Goal: Information Seeking & Learning: Learn about a topic

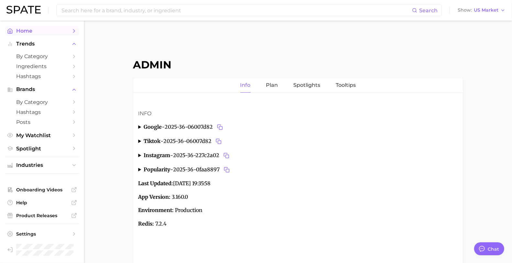
click at [62, 31] on span "Home" at bounding box center [42, 31] width 52 height 6
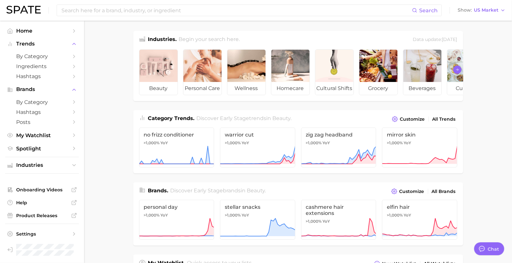
click at [459, 71] on button "Scroll Right" at bounding box center [457, 70] width 8 height 8
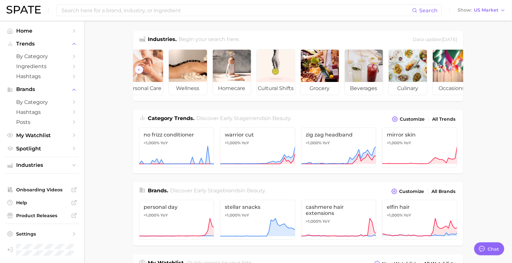
scroll to position [0, 72]
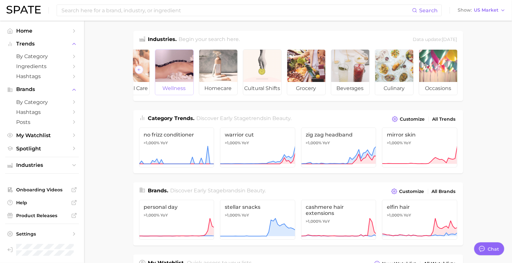
click at [171, 73] on div at bounding box center [174, 66] width 38 height 32
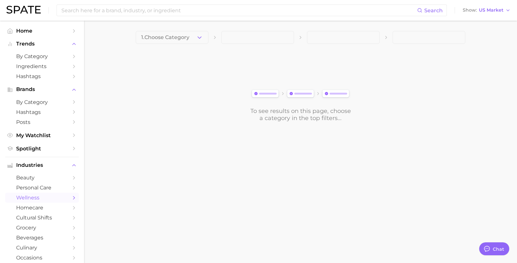
click at [176, 36] on span "1. Choose Category" at bounding box center [165, 38] width 48 height 6
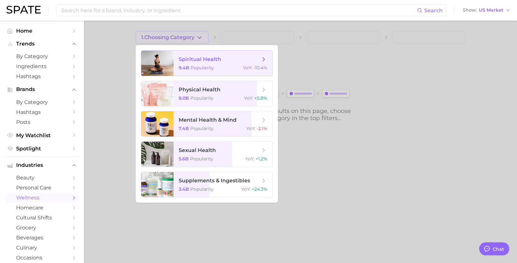
click at [177, 72] on span "spiritual health 9.4b Popularity YoY : -10.4%" at bounding box center [223, 63] width 99 height 25
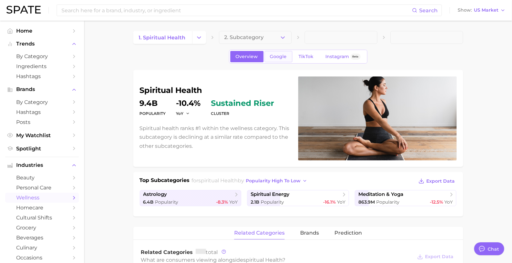
type textarea "x"
click at [301, 57] on span "TikTok" at bounding box center [306, 56] width 15 height 5
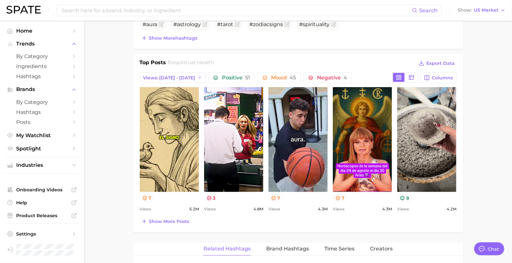
scroll to position [222, 0]
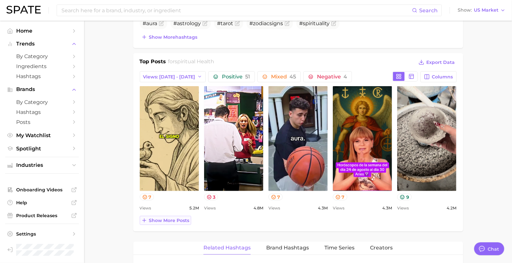
click at [156, 218] on span "Show more posts" at bounding box center [169, 220] width 40 height 5
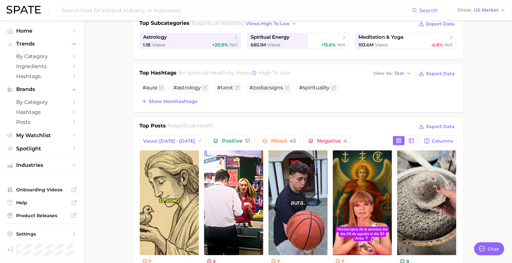
scroll to position [0, 0]
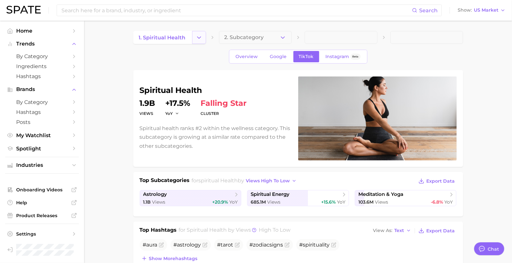
click at [201, 38] on icon "Change Category" at bounding box center [199, 37] width 7 height 7
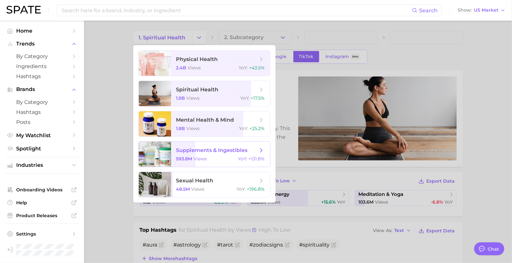
click at [188, 153] on span "supplements & ingestibles" at bounding box center [211, 150] width 71 height 6
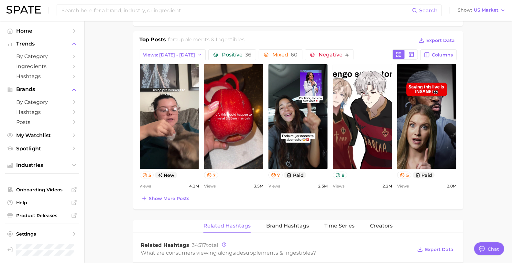
scroll to position [244, 0]
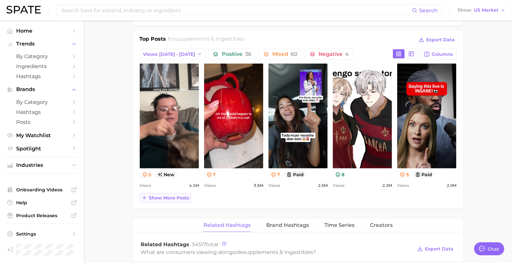
click at [165, 196] on span "Show more posts" at bounding box center [169, 198] width 40 height 5
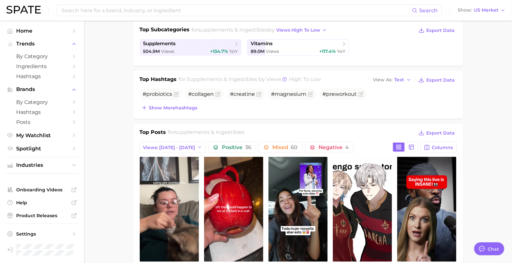
scroll to position [156, 0]
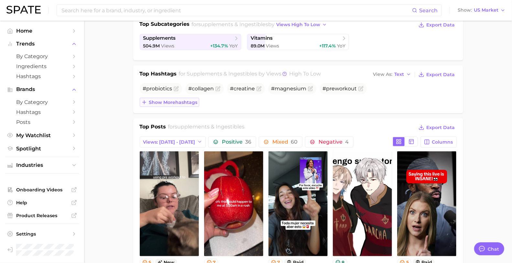
click at [187, 100] on span "Show more hashtags" at bounding box center [173, 102] width 48 height 5
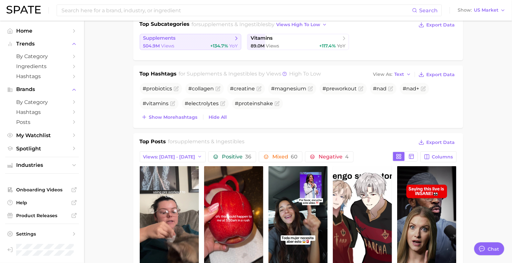
click at [196, 35] on span "supplements" at bounding box center [188, 38] width 90 height 6
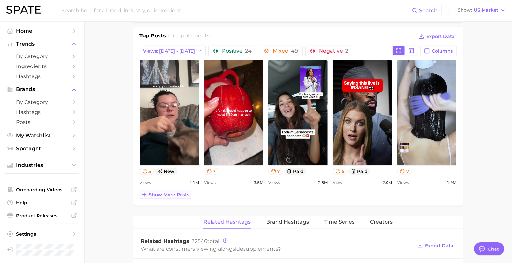
click at [154, 190] on div "Show more posts" at bounding box center [298, 194] width 317 height 9
click at [155, 192] on span "Show more posts" at bounding box center [169, 194] width 40 height 5
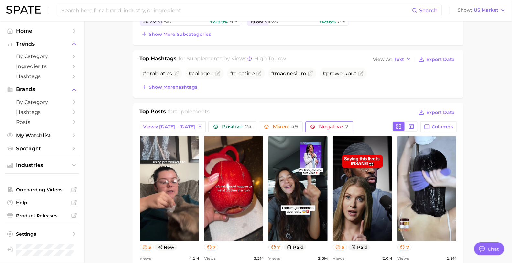
click at [322, 125] on span "Negative 2" at bounding box center [333, 126] width 29 height 5
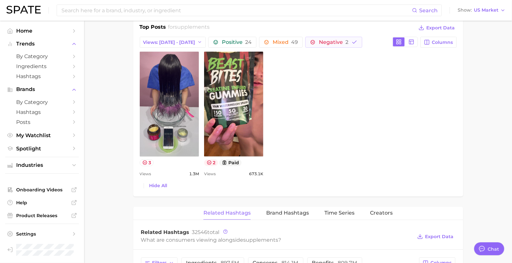
click at [209, 160] on icon at bounding box center [209, 162] width 5 height 5
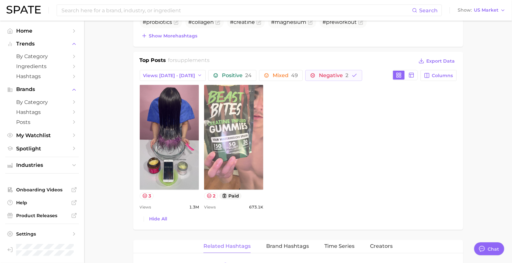
scroll to position [269, 0]
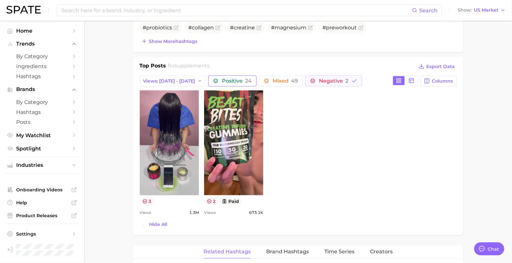
click at [213, 80] on span "Positive 24" at bounding box center [232, 81] width 38 height 5
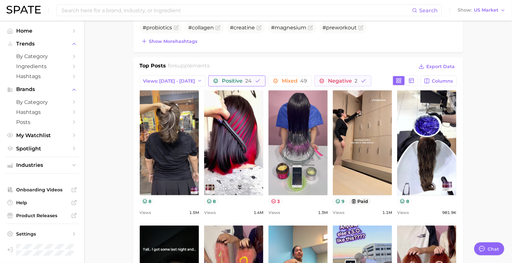
scroll to position [0, 0]
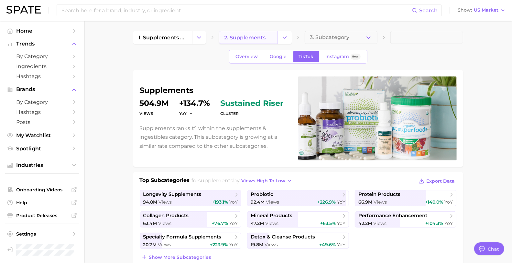
click at [266, 37] on link "2. supplements" at bounding box center [248, 37] width 59 height 13
click at [175, 37] on span "1. supplements & ingestibles" at bounding box center [163, 38] width 48 height 6
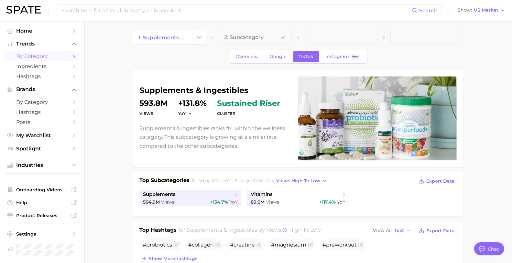
click at [30, 56] on span "by Category" at bounding box center [42, 56] width 52 height 6
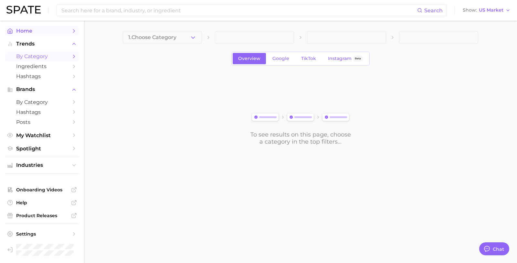
click at [64, 32] on span "Home" at bounding box center [42, 31] width 52 height 6
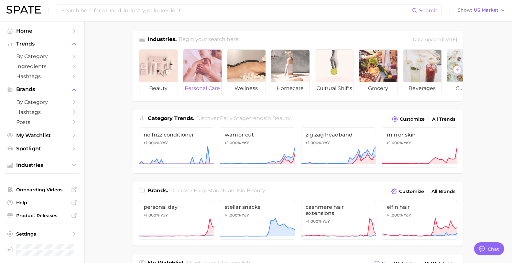
click at [193, 62] on div at bounding box center [202, 66] width 38 height 32
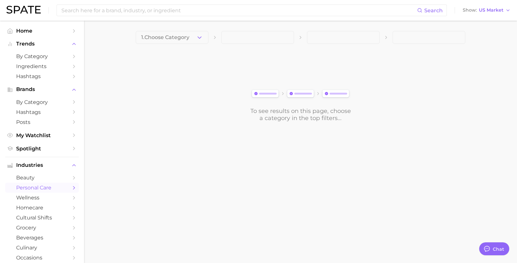
click at [174, 37] on span "1. Choose Category" at bounding box center [165, 38] width 48 height 6
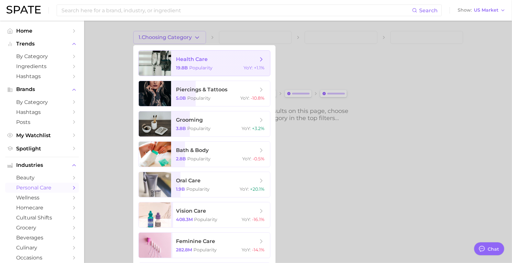
click at [202, 69] on span "Popularity" at bounding box center [200, 68] width 23 height 6
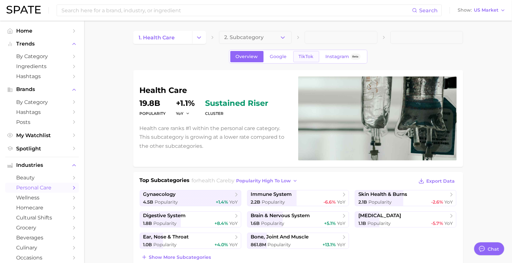
click at [309, 56] on span "TikTok" at bounding box center [306, 56] width 15 height 5
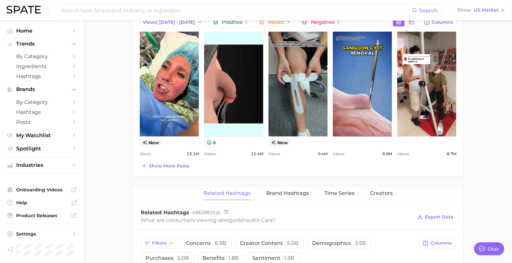
scroll to position [330, 0]
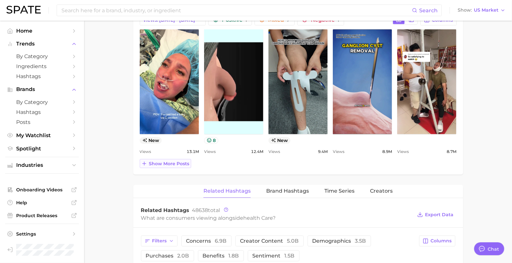
click at [169, 164] on span "Show more posts" at bounding box center [169, 163] width 40 height 5
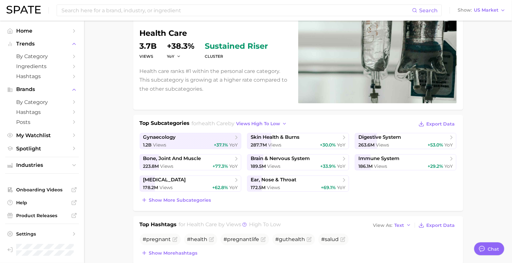
scroll to position [0, 0]
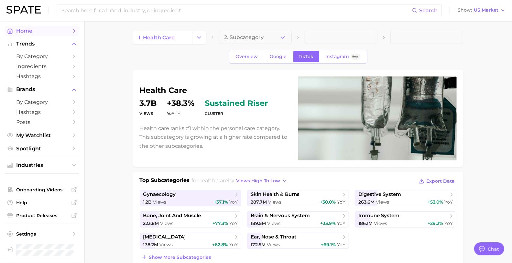
click at [54, 33] on span "Home" at bounding box center [42, 31] width 52 height 6
